Goal: Task Accomplishment & Management: Use online tool/utility

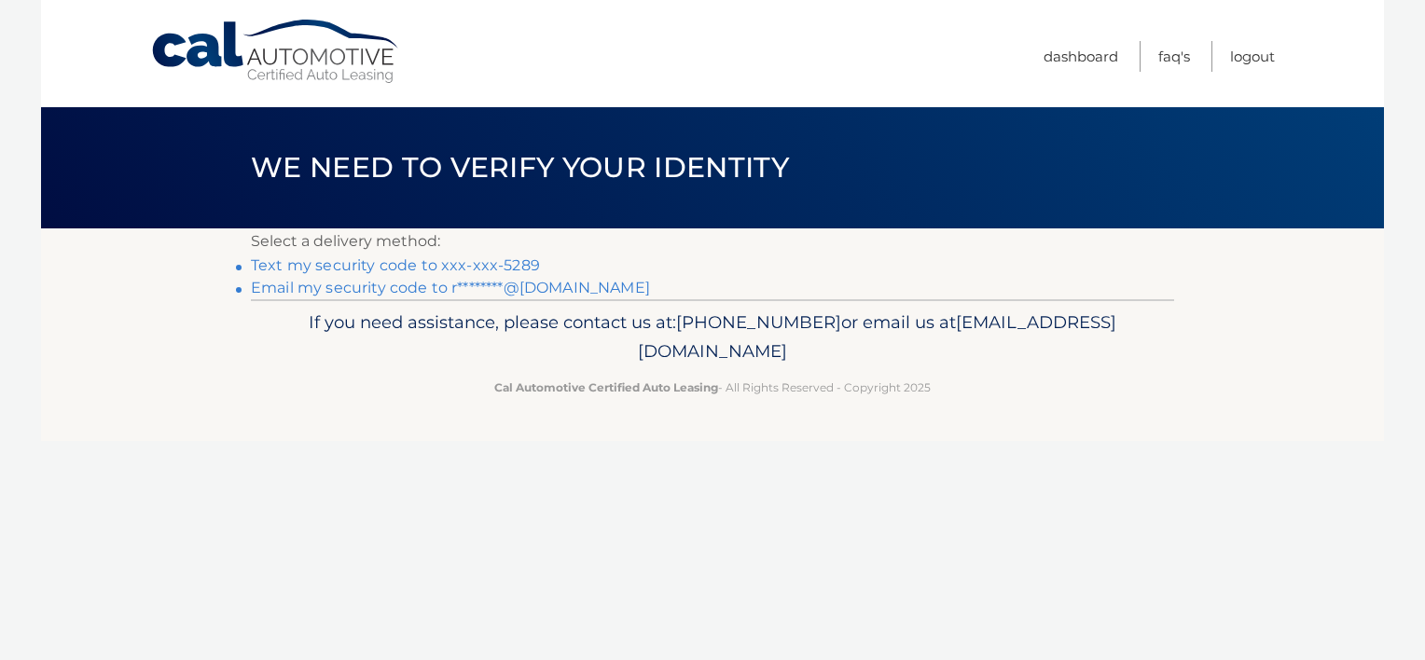
click at [491, 262] on link "Text my security code to xxx-xxx-5289" at bounding box center [395, 265] width 289 height 18
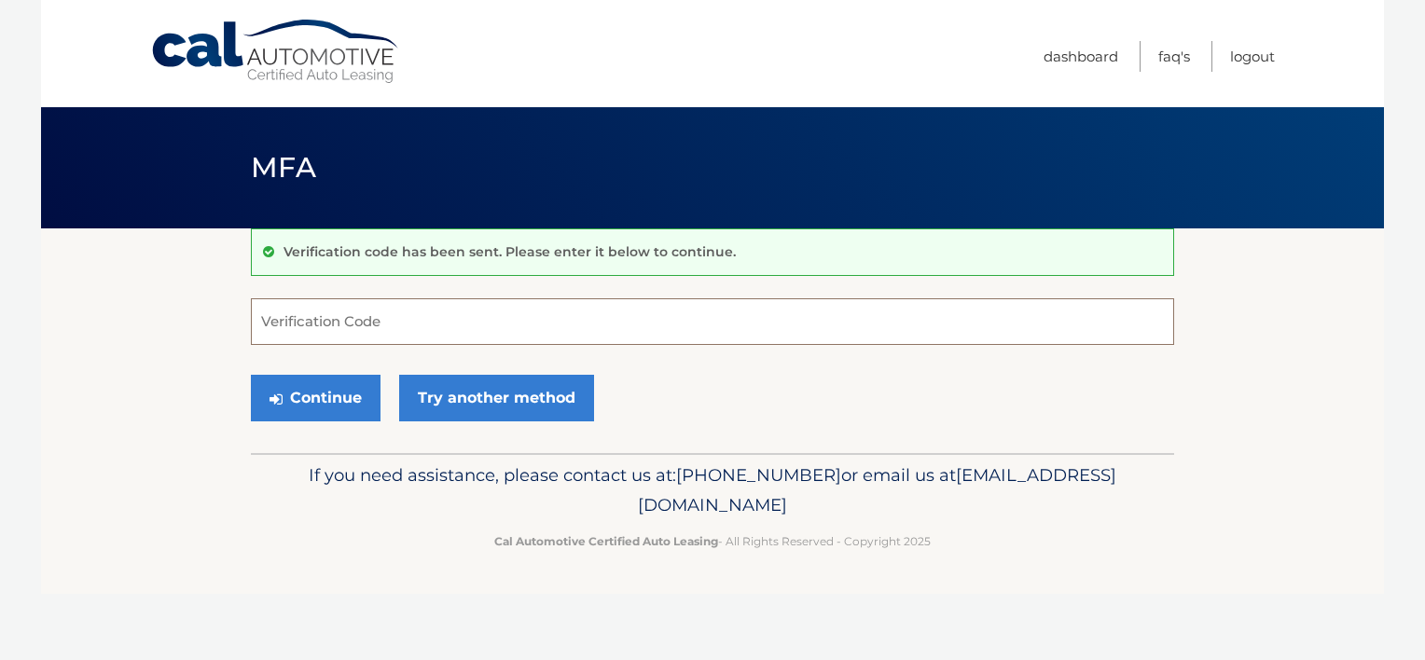
click at [459, 314] on input "Verification Code" at bounding box center [712, 321] width 923 height 47
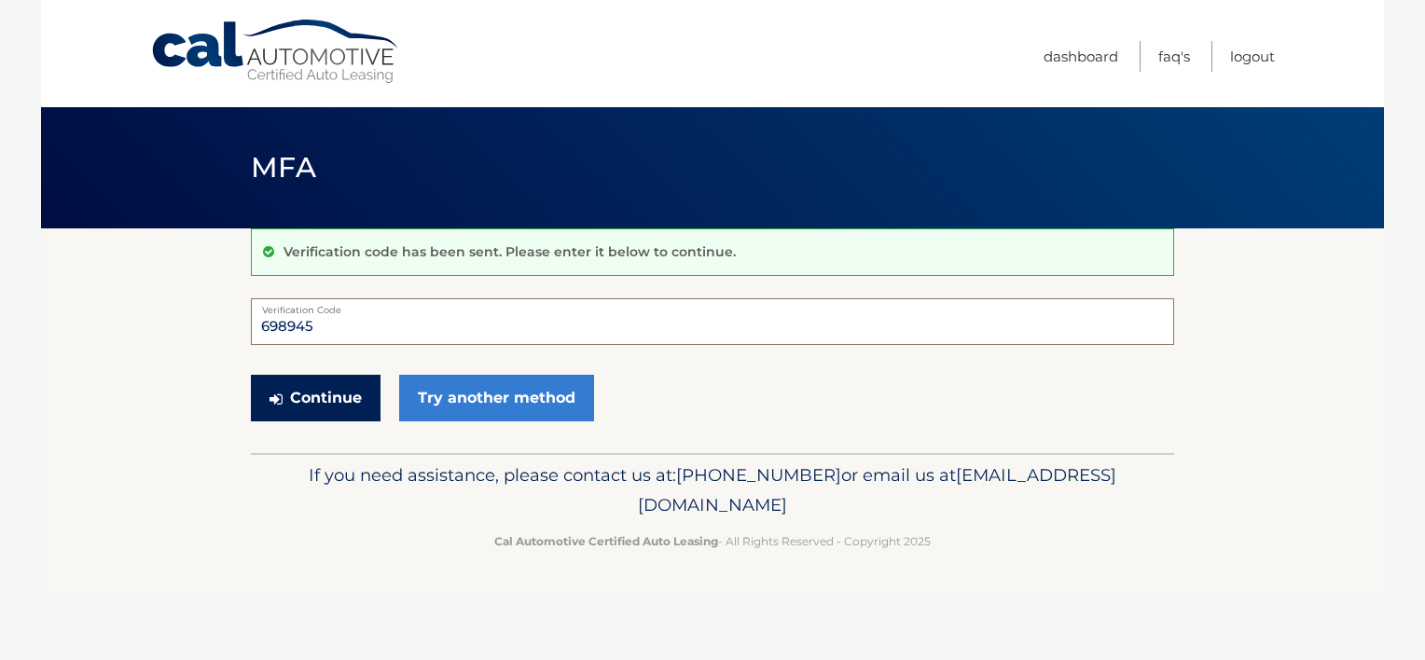
type input "698945"
click at [361, 407] on button "Continue" at bounding box center [316, 398] width 130 height 47
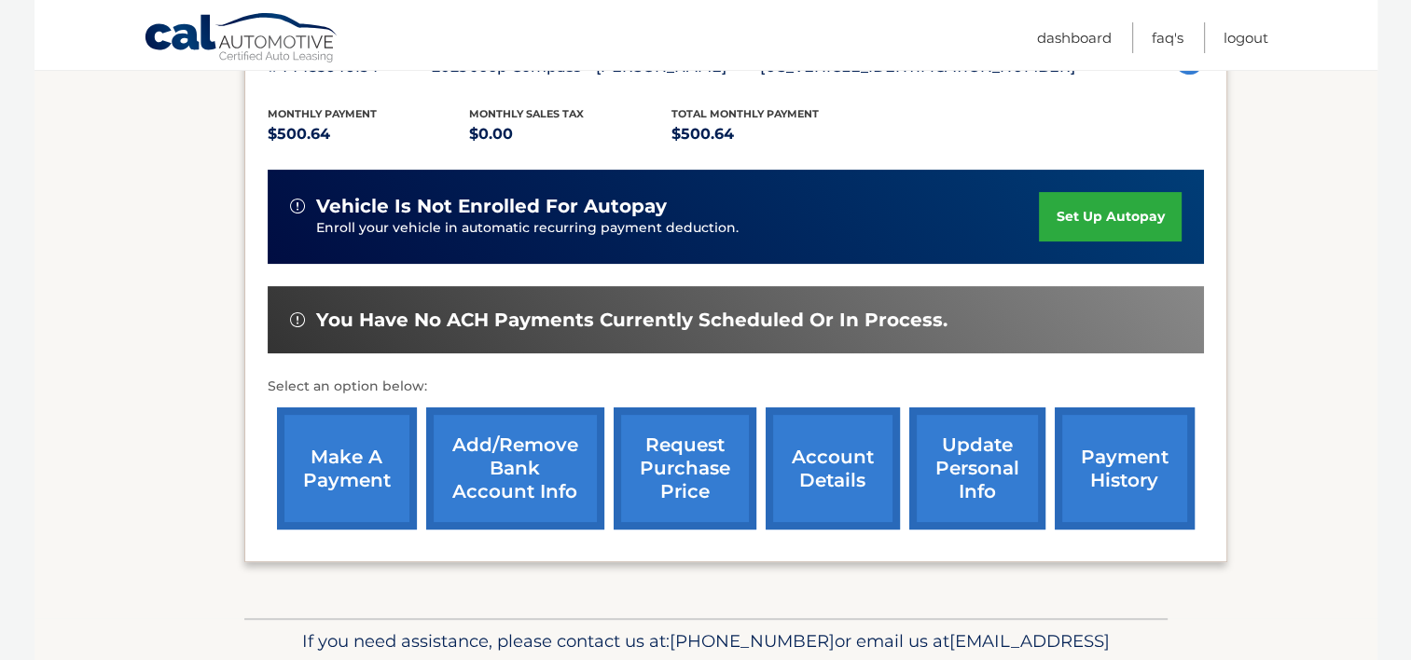
scroll to position [379, 0]
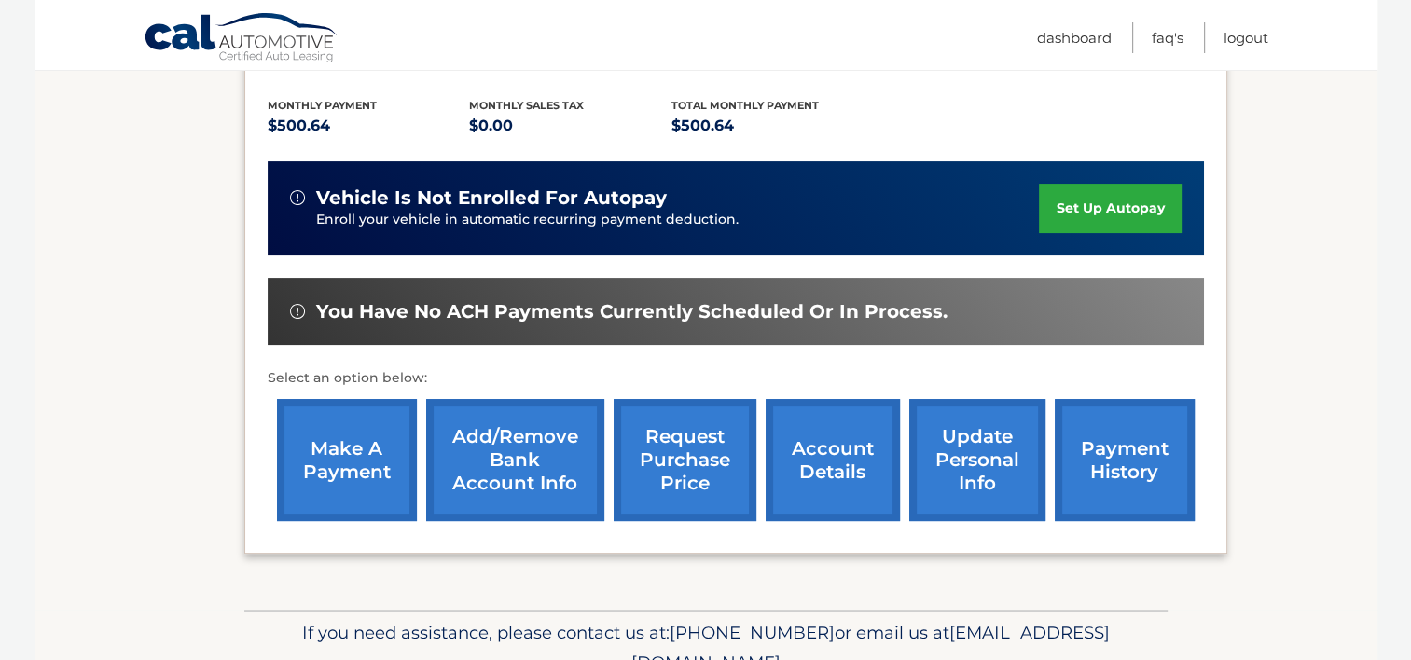
click at [362, 449] on link "make a payment" at bounding box center [347, 460] width 140 height 122
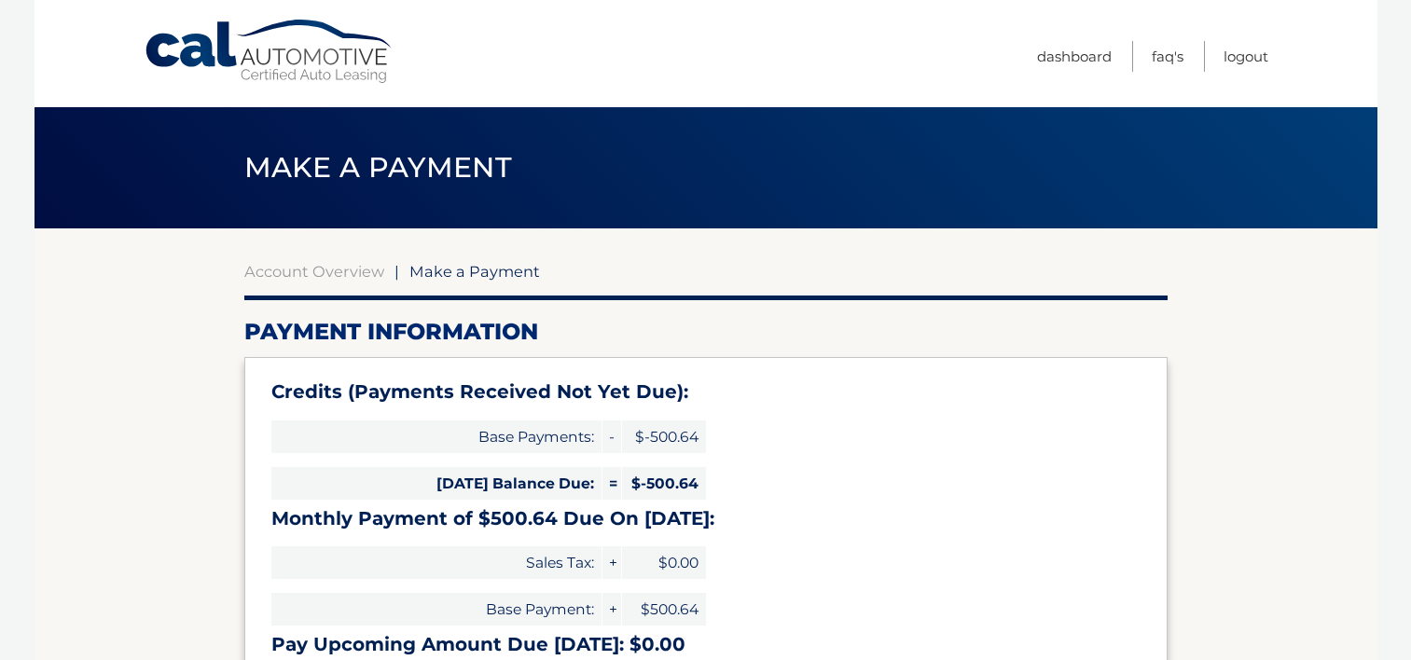
select select "OTQzMDA5YWUtZDU2Yy00MzM3LWIyNjQtYWVmMmFhNzk4MThh"
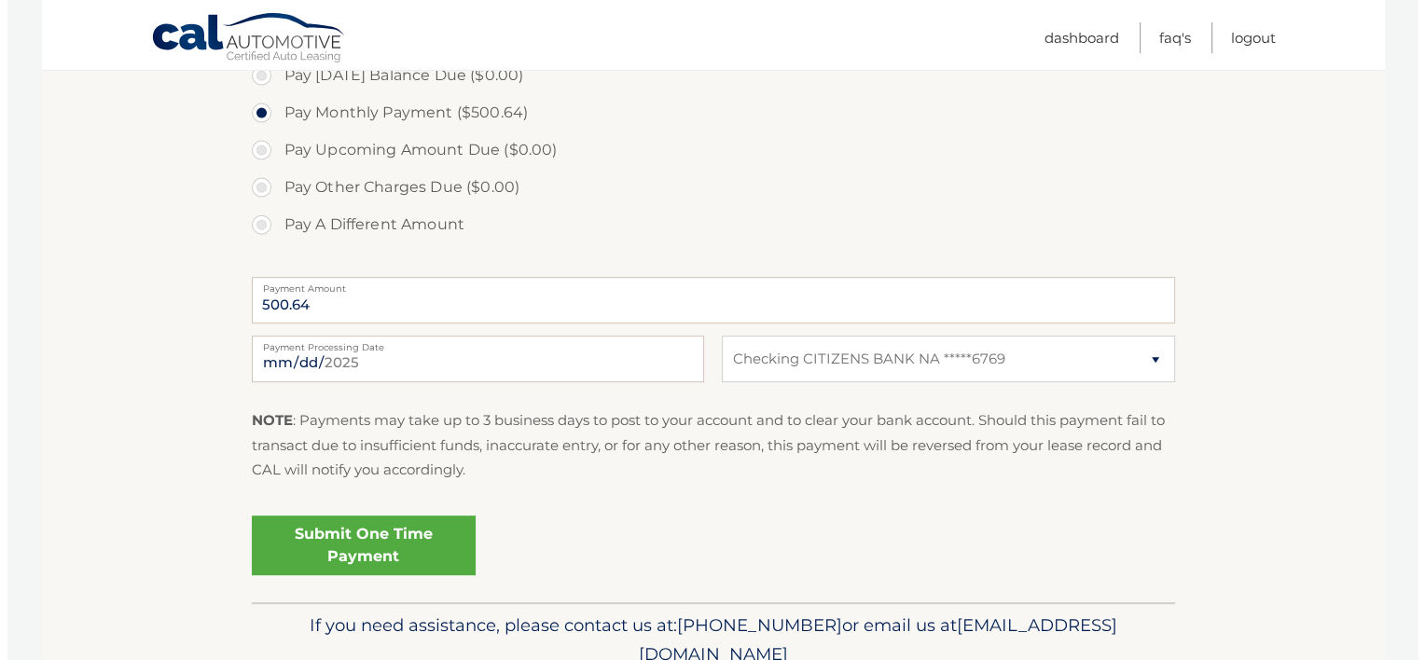
scroll to position [670, 0]
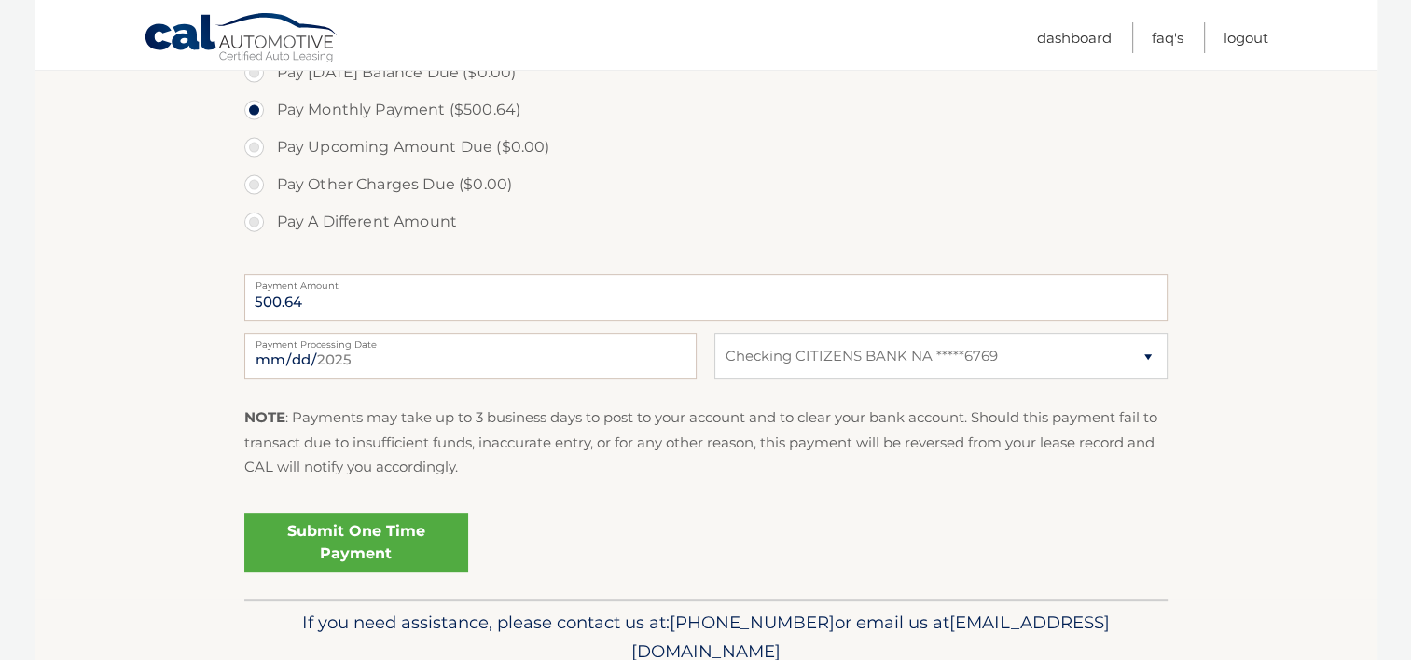
click at [362, 540] on link "Submit One Time Payment" at bounding box center [356, 543] width 224 height 60
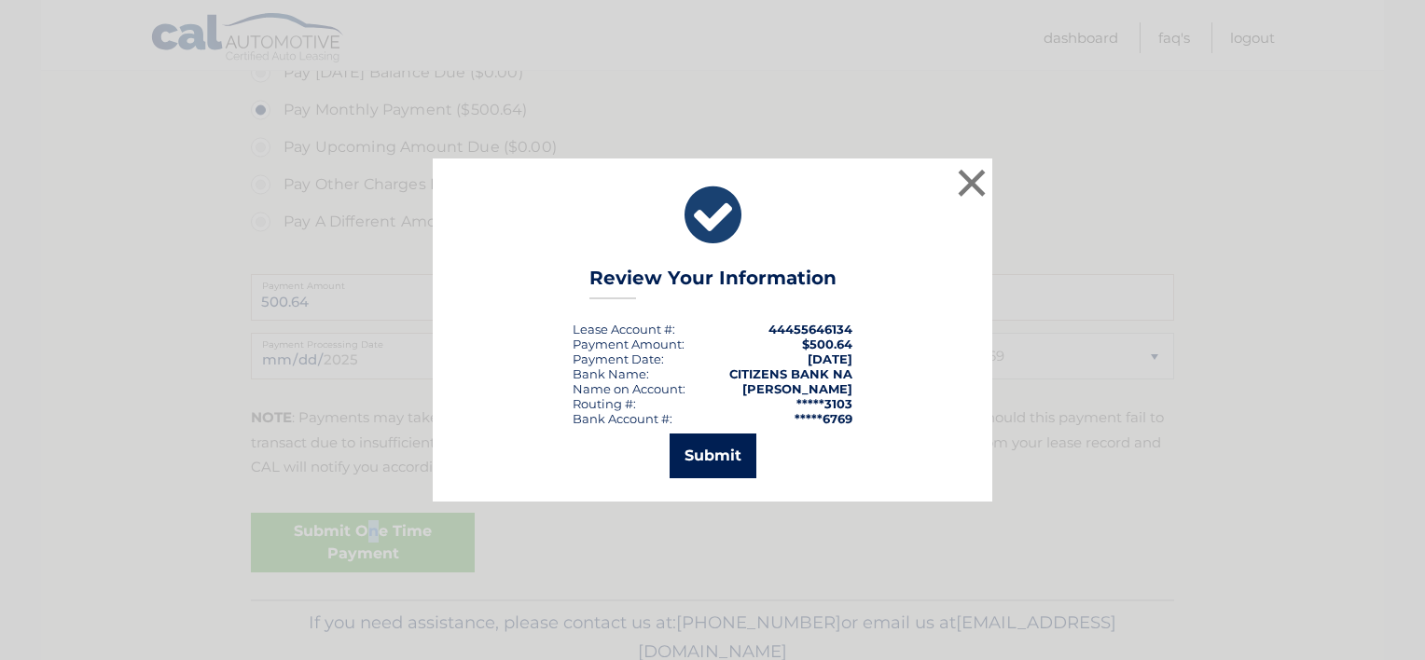
drag, startPoint x: 717, startPoint y: 468, endPoint x: 701, endPoint y: 466, distance: 16.0
click at [709, 466] on button "Submit" at bounding box center [713, 456] width 87 height 45
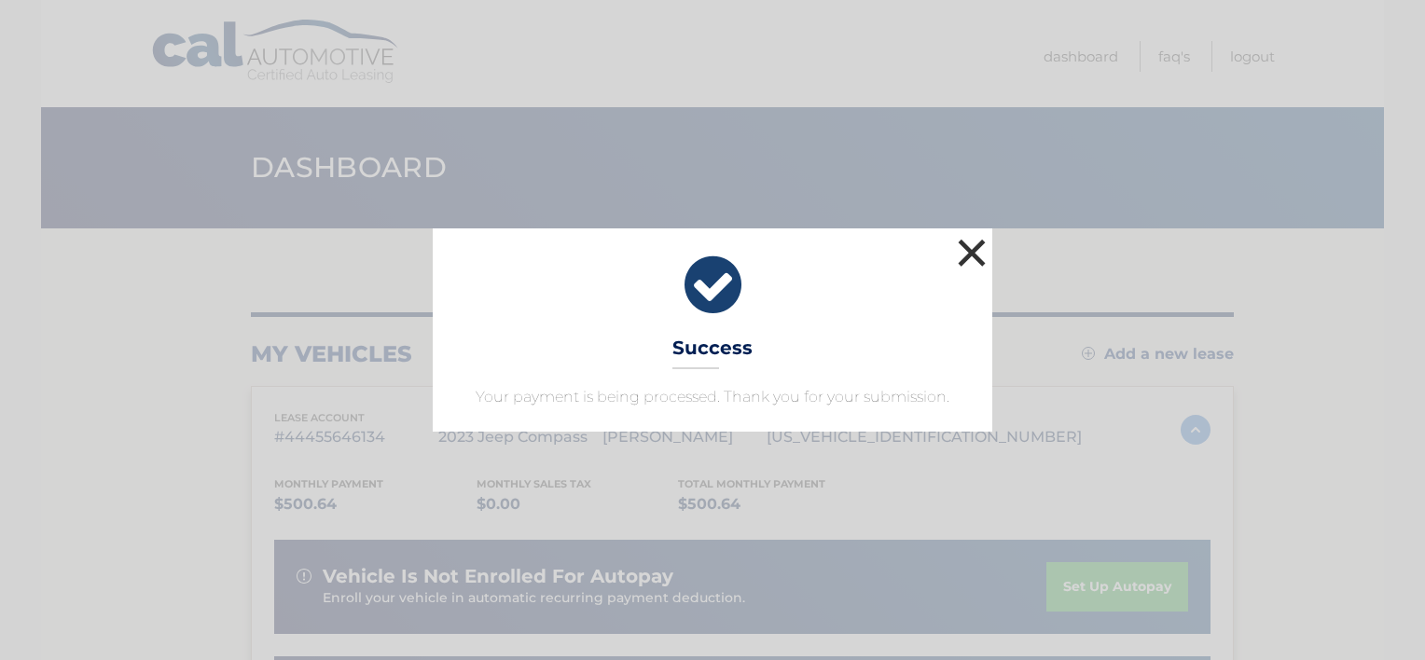
click at [974, 254] on button "×" at bounding box center [971, 252] width 37 height 37
